Goal: Find specific page/section: Find specific page/section

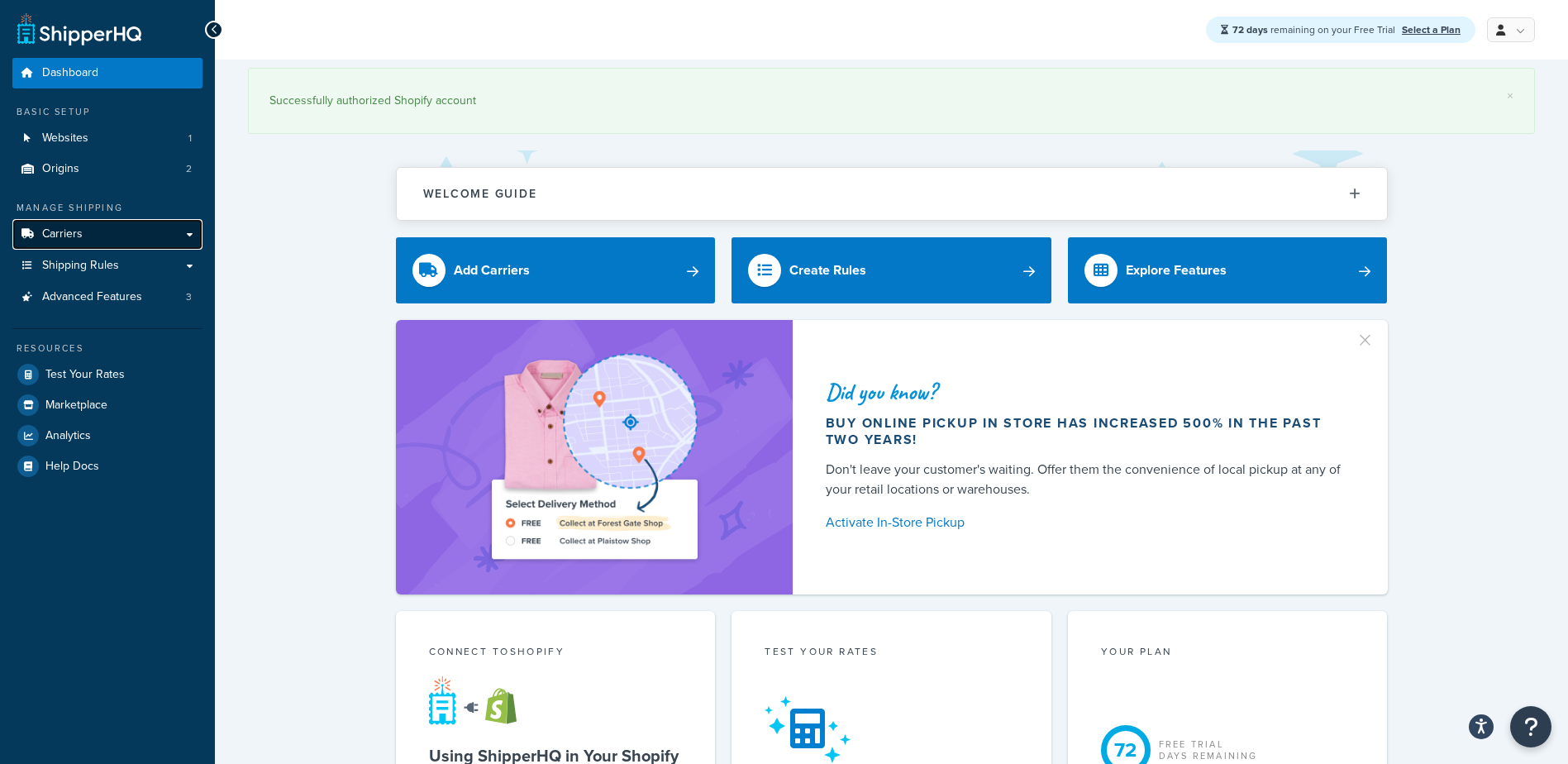
click at [78, 230] on span "Carriers" at bounding box center [62, 234] width 41 height 14
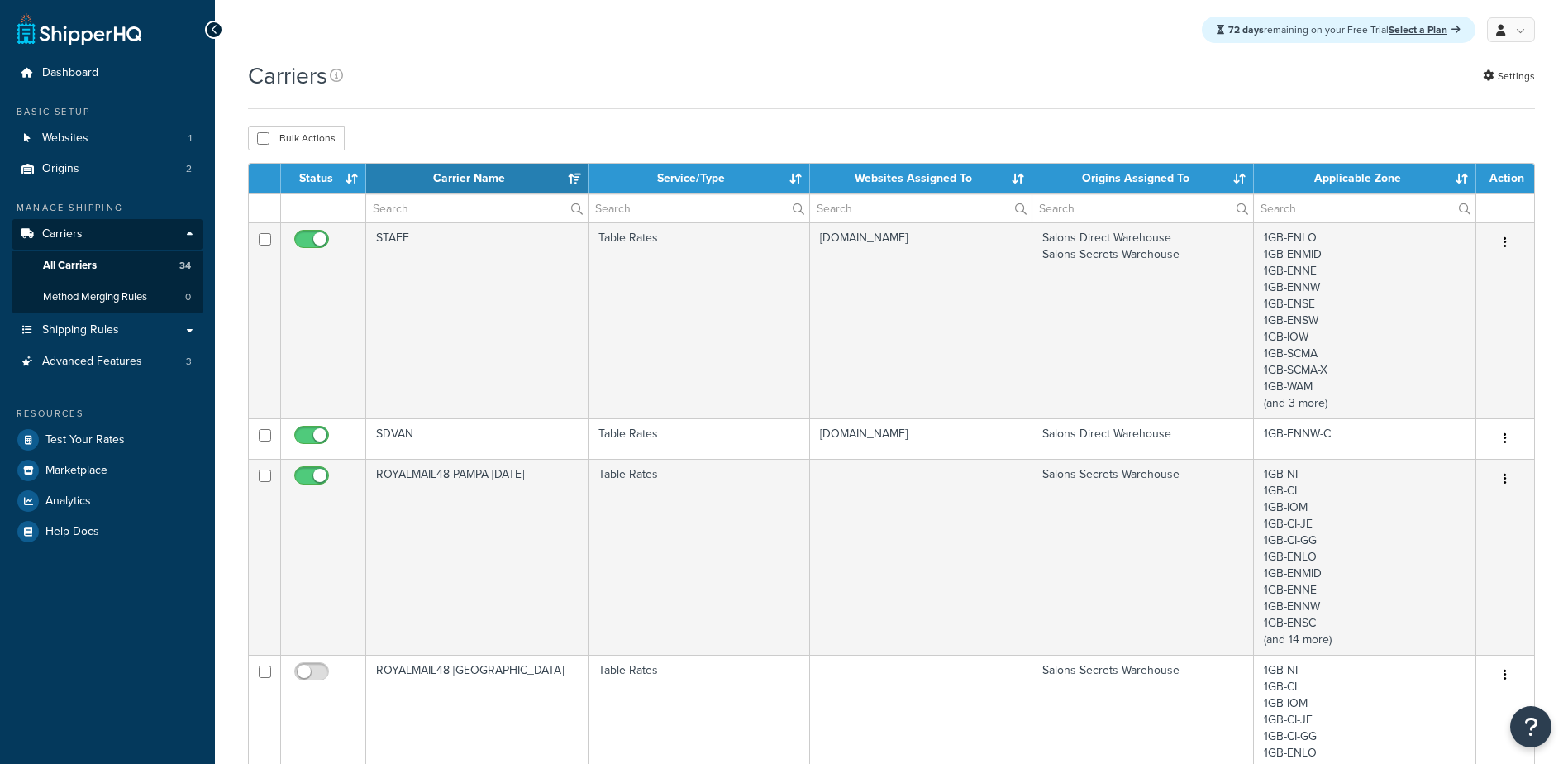
select select "15"
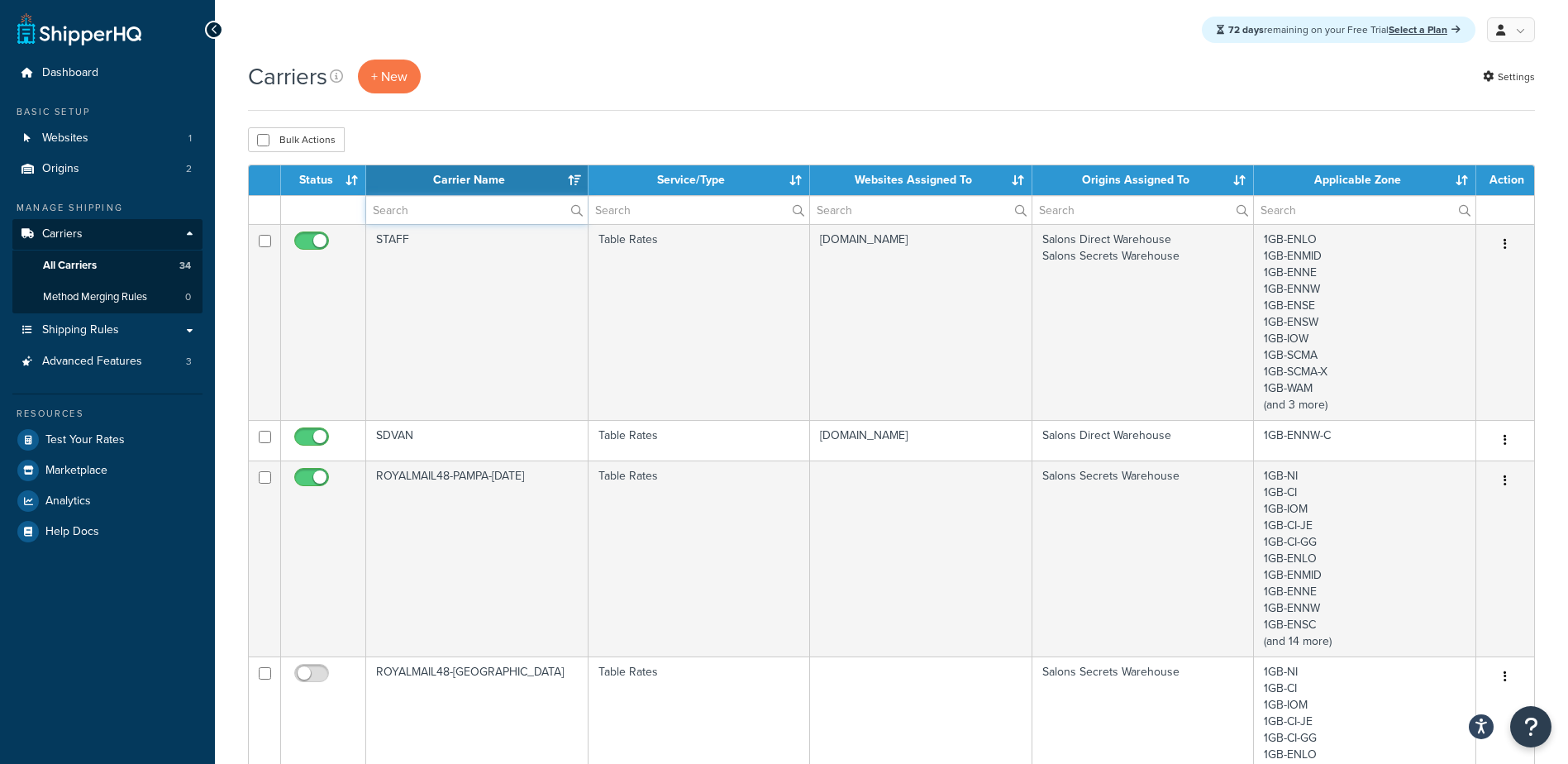
click at [421, 214] on input "text" at bounding box center [477, 210] width 222 height 28
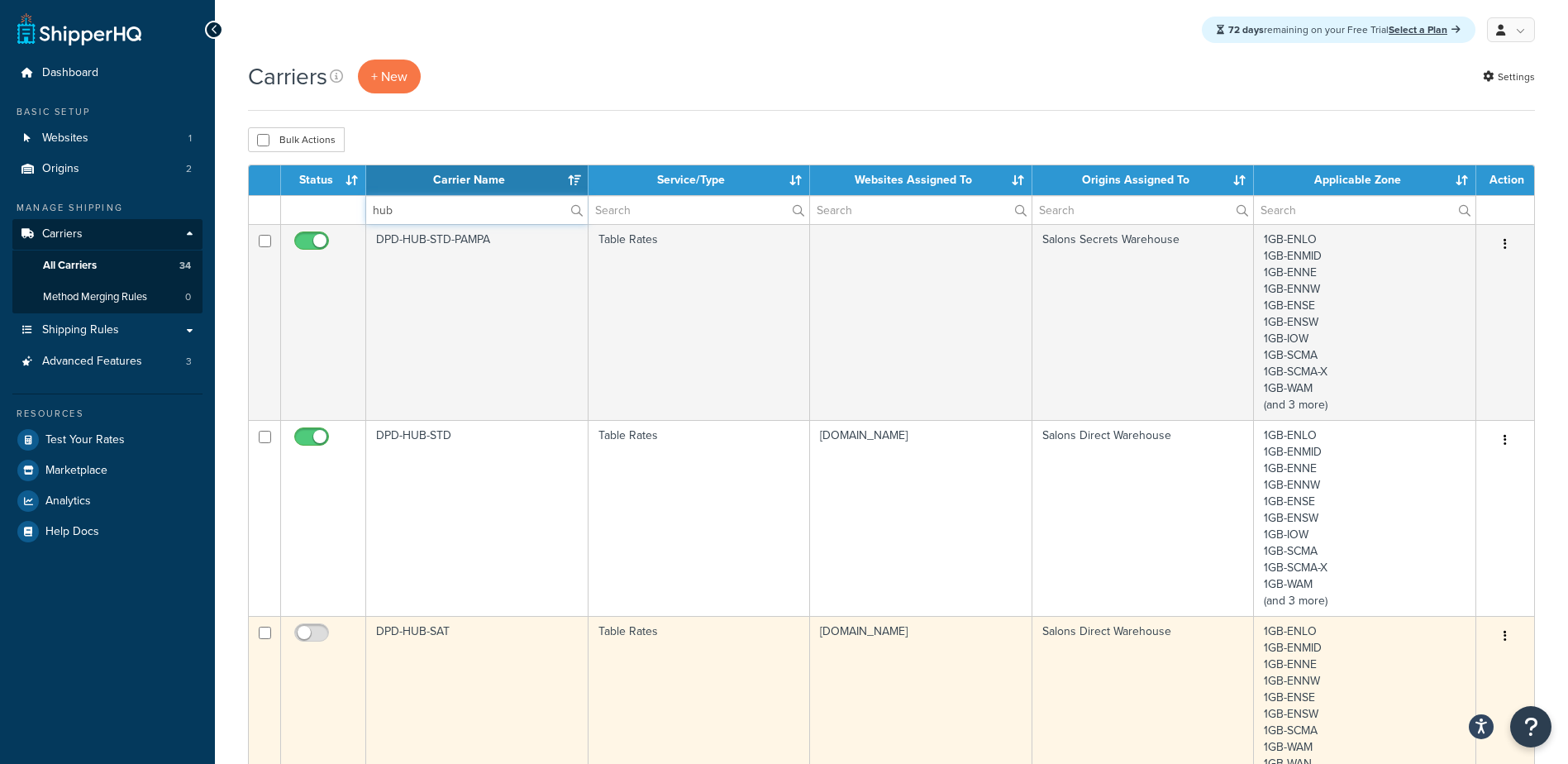
type input "hub"
